Goal: Information Seeking & Learning: Check status

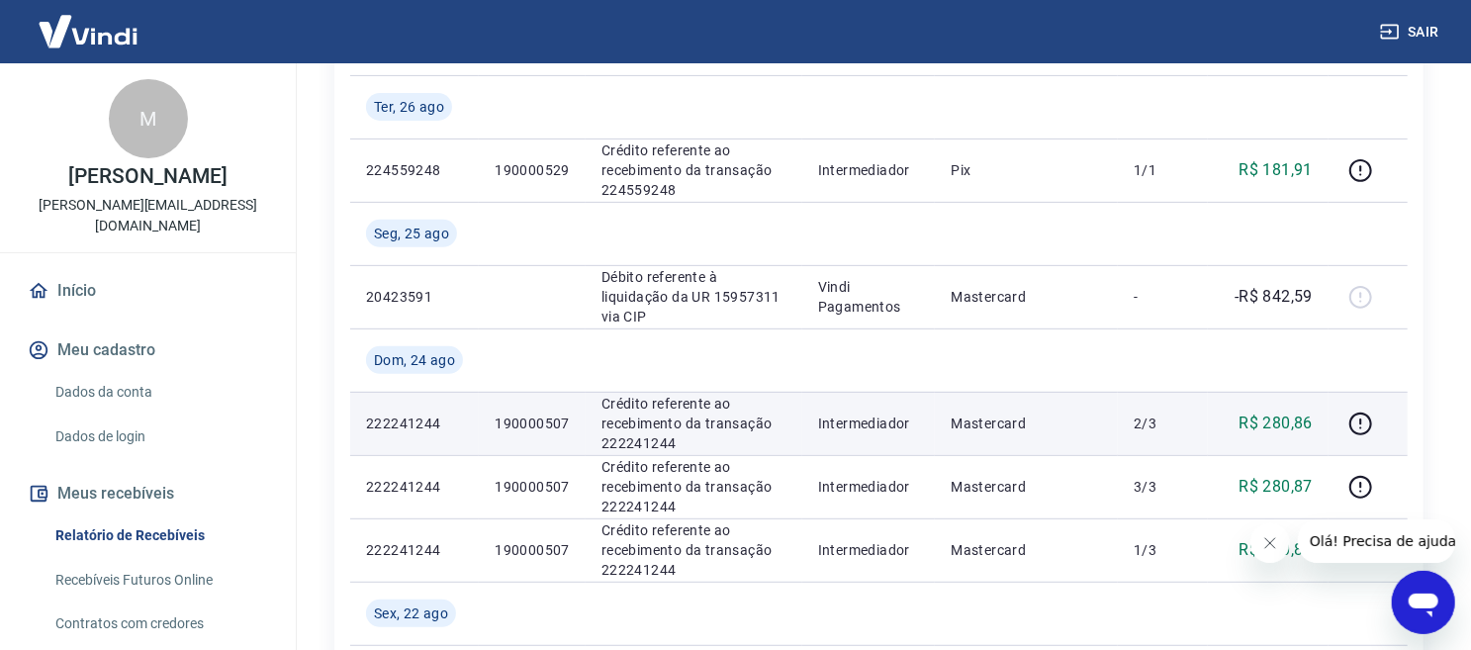
scroll to position [439, 0]
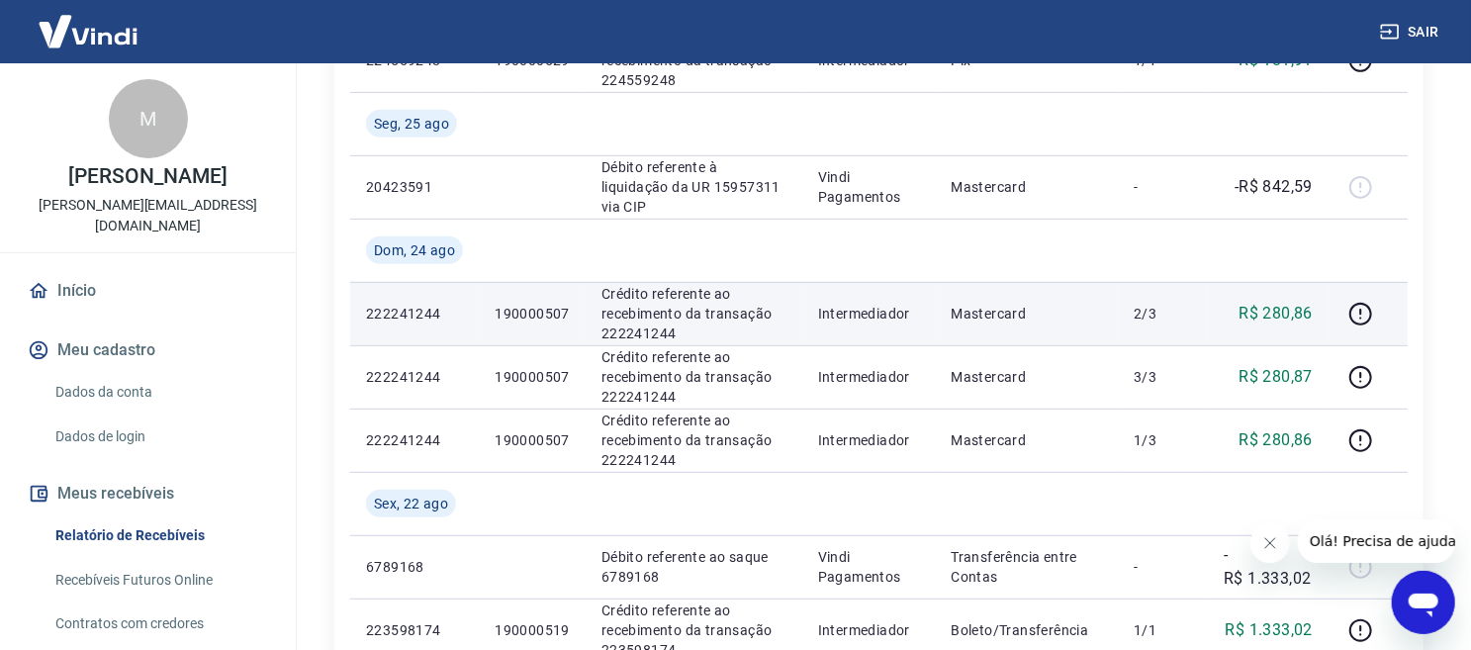
click at [528, 304] on p "190000507" at bounding box center [532, 314] width 75 height 20
click at [535, 308] on p "190000507" at bounding box center [532, 314] width 75 height 20
click at [536, 313] on p "190000507" at bounding box center [532, 314] width 75 height 20
copy p "190000507"
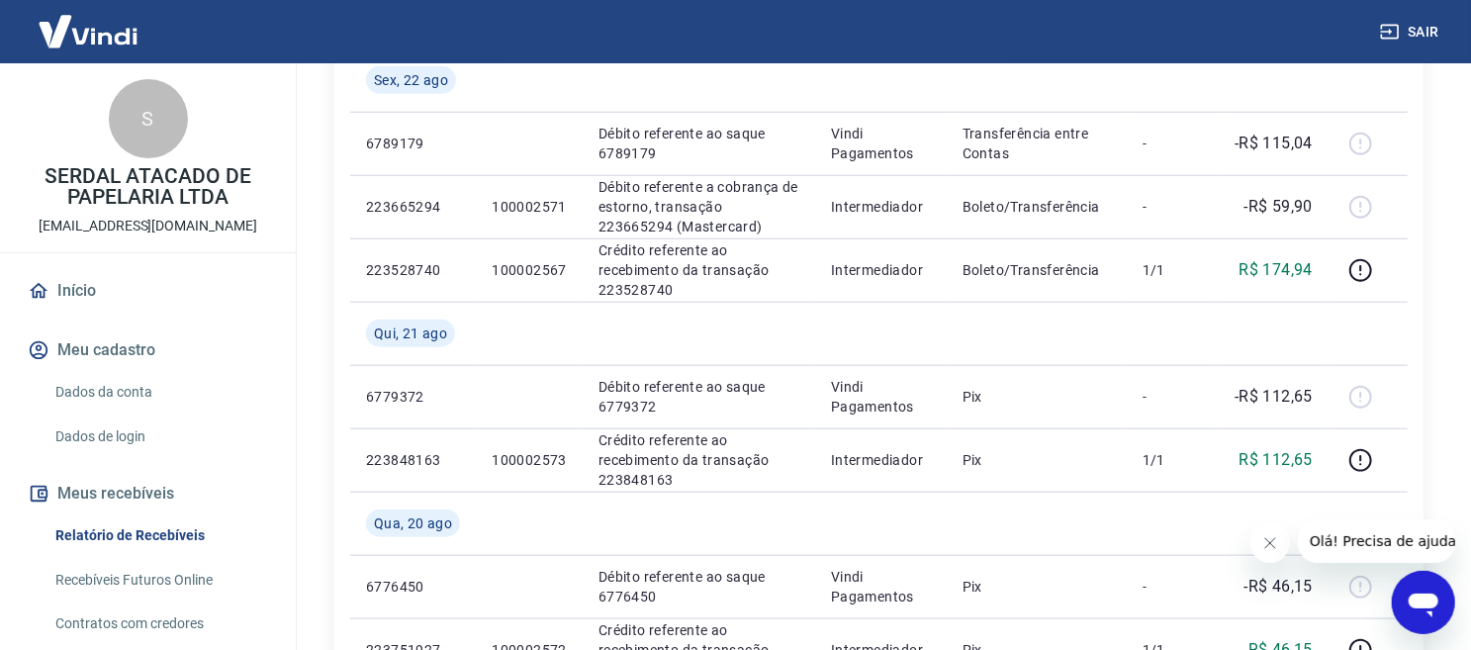
scroll to position [1099, 0]
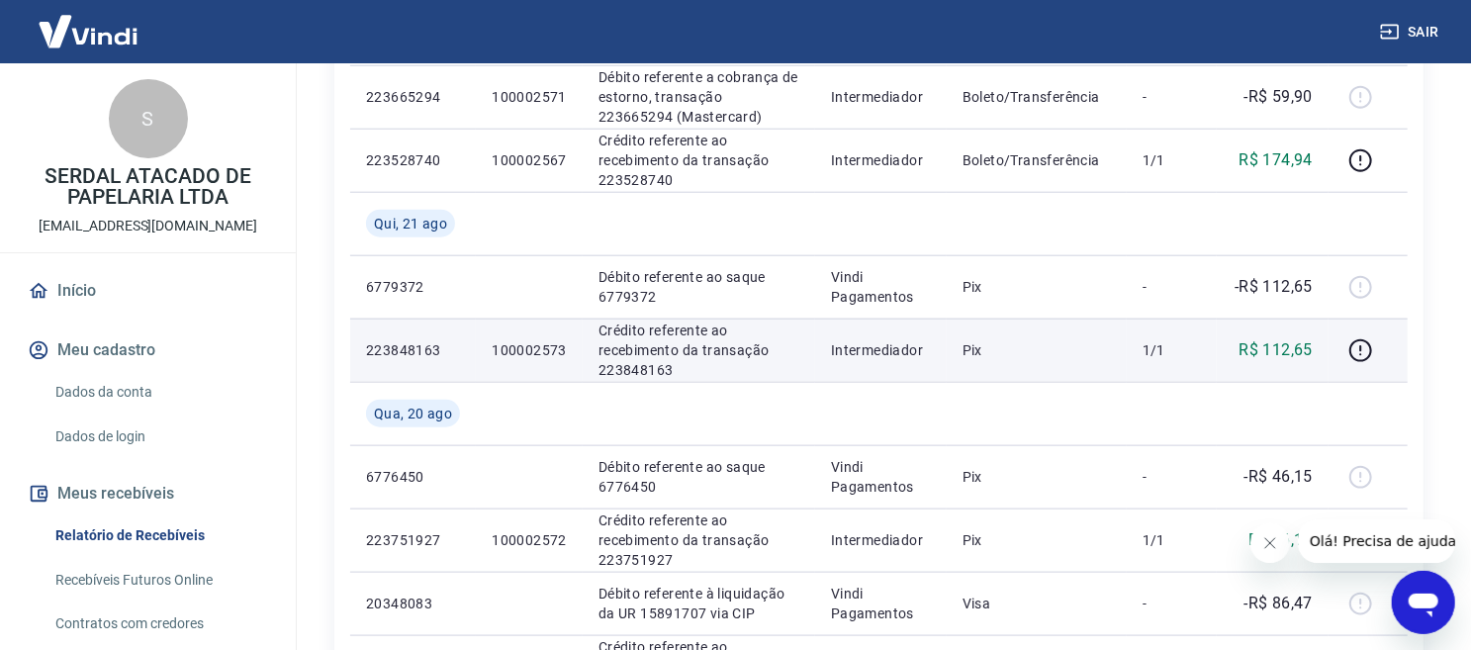
click at [515, 352] on p "100002573" at bounding box center [529, 350] width 75 height 20
copy p "100002573"
